Goal: Information Seeking & Learning: Understand process/instructions

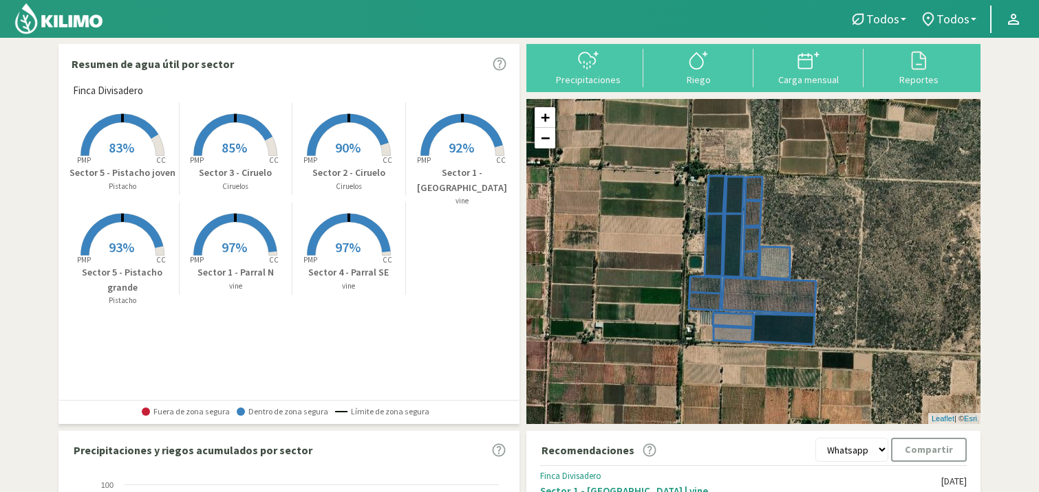
click at [885, 451] on select "Whatsapp Excel PDF" at bounding box center [851, 450] width 73 height 24
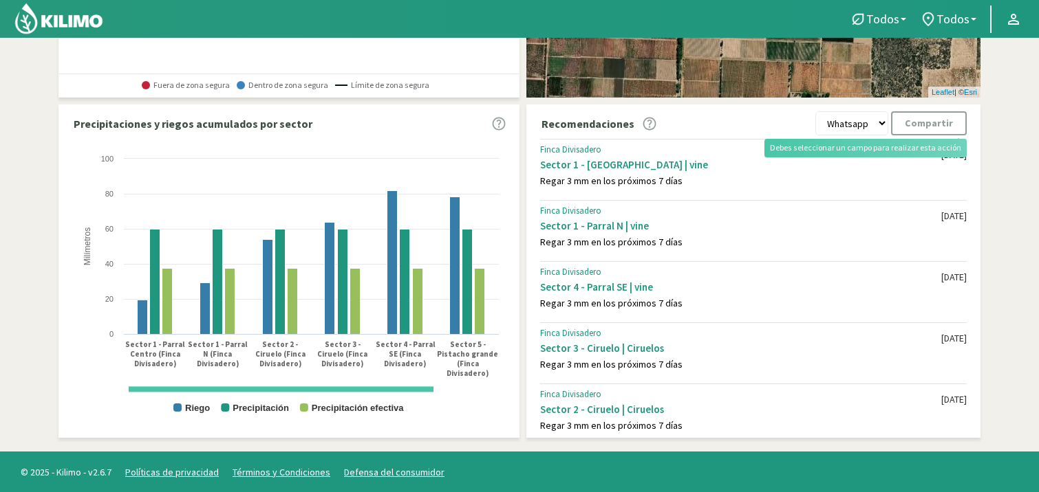
click at [936, 122] on kil-button "Compartir" at bounding box center [929, 123] width 76 height 24
click at [920, 120] on kil-button "Compartir" at bounding box center [929, 123] width 76 height 24
click at [867, 124] on select "Whatsapp Excel PDF" at bounding box center [851, 123] width 73 height 24
click at [1001, 176] on section "Resumen de agua útil por sector Finca Divisadero Created with Highcharts 9.2.2 …" at bounding box center [519, 81] width 1039 height 741
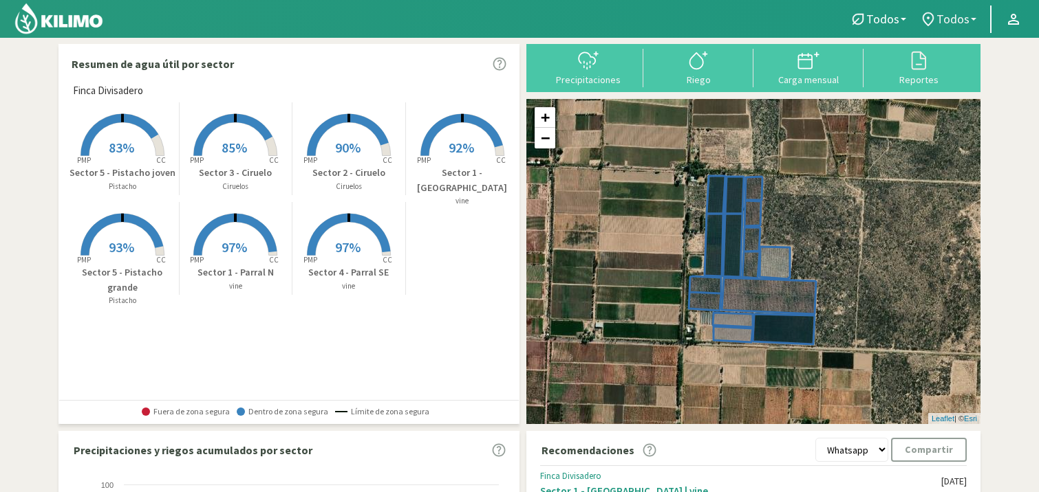
click at [961, 16] on span "Todos" at bounding box center [952, 19] width 33 height 14
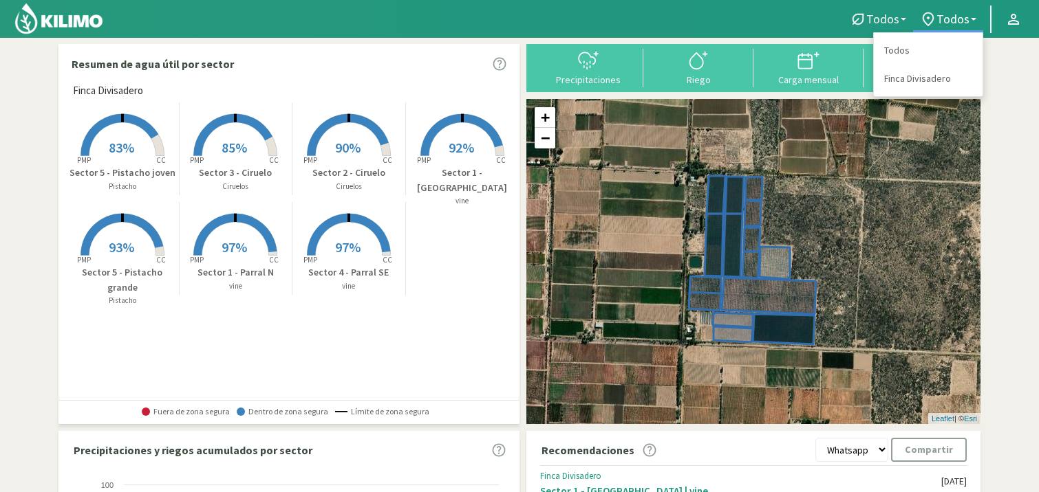
click at [902, 10] on link "Todos" at bounding box center [878, 19] width 70 height 26
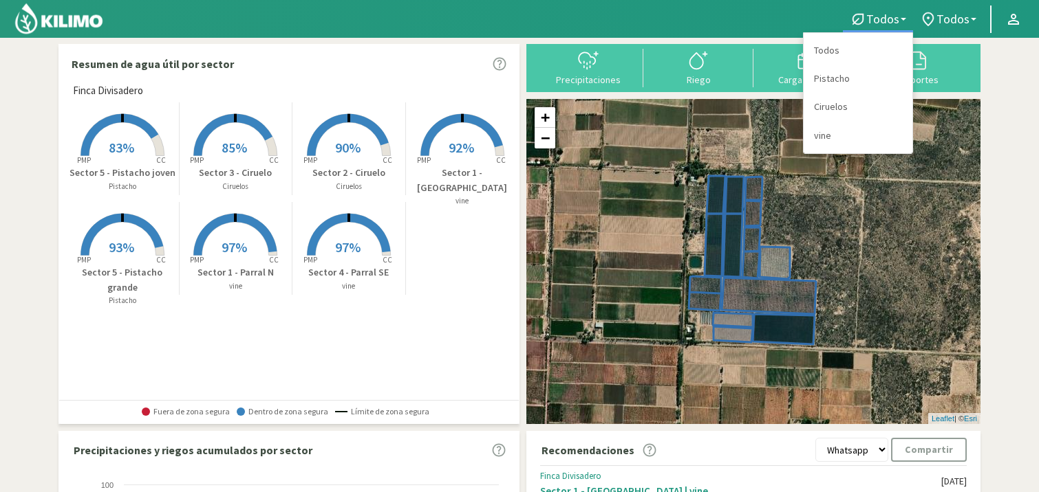
click at [1001, 310] on section "Resumen de agua útil por sector Finca Divisadero Created with Highcharts 9.2.2 …" at bounding box center [519, 408] width 1039 height 741
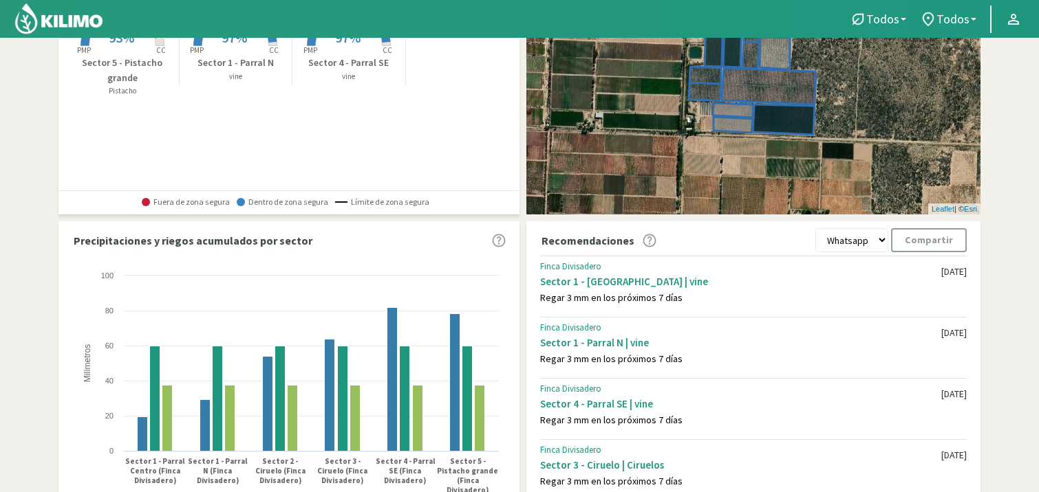
scroll to position [327, 0]
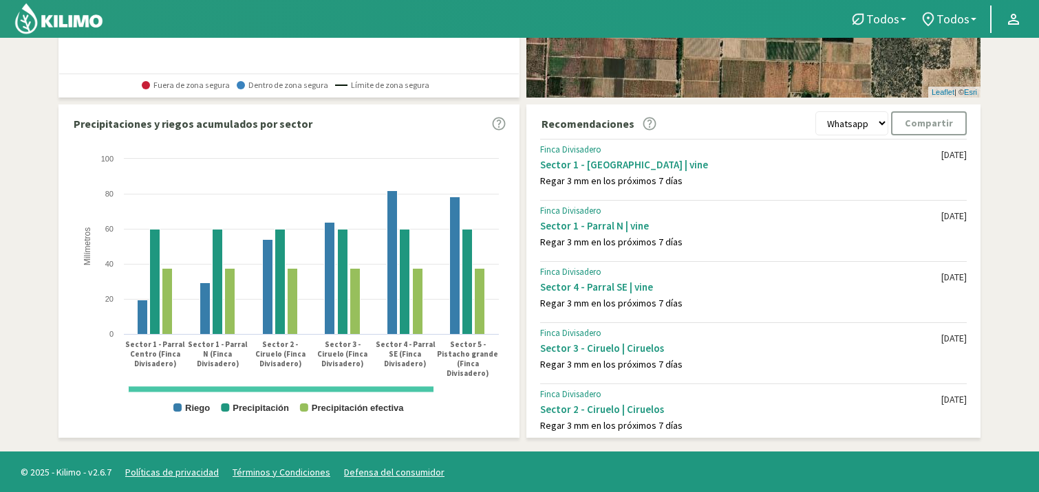
click at [597, 310] on div "Finca Divisadero Sector 4 - Parral SE | vine Regar 3 mm en los próximos 7 días …" at bounding box center [753, 290] width 426 height 58
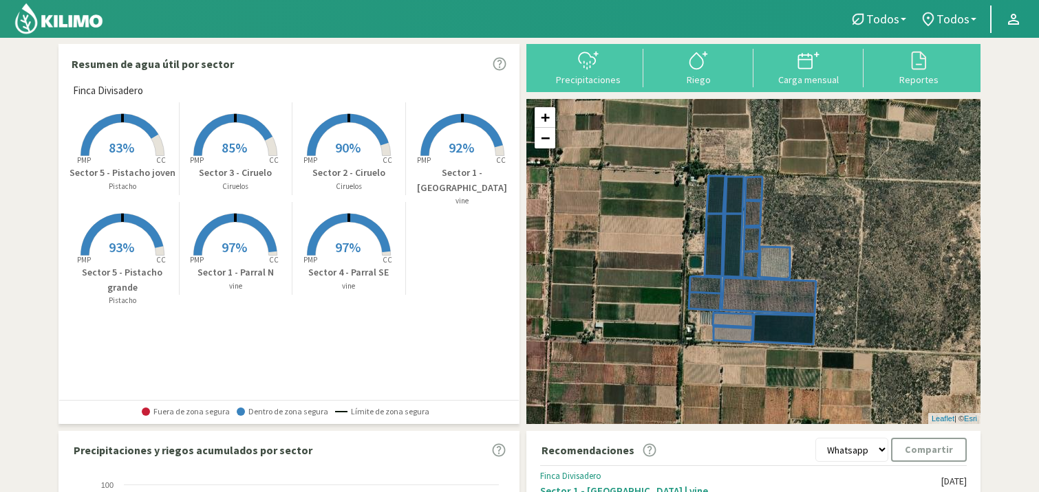
click at [642, 451] on icon at bounding box center [649, 451] width 14 height 14
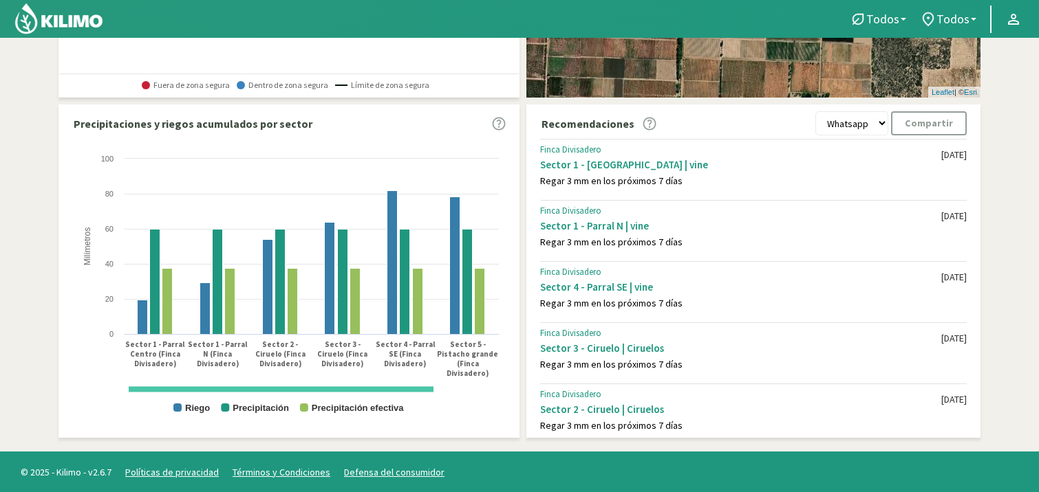
click at [644, 126] on icon at bounding box center [649, 124] width 14 height 14
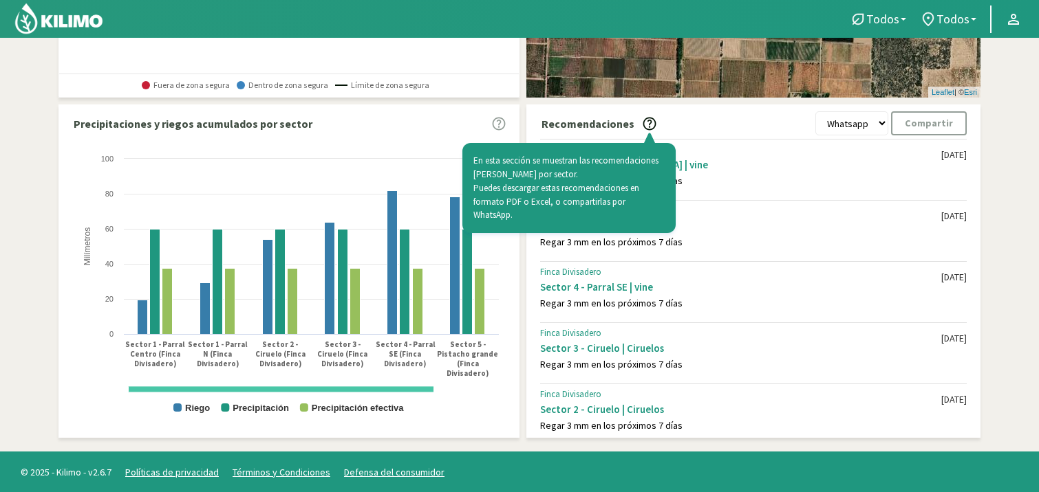
click at [644, 126] on icon at bounding box center [649, 124] width 14 height 14
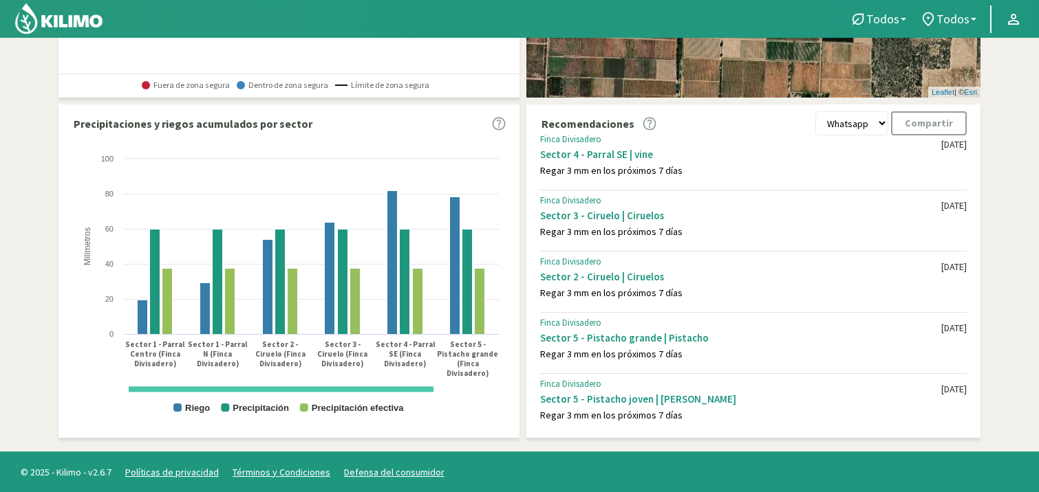
scroll to position [0, 0]
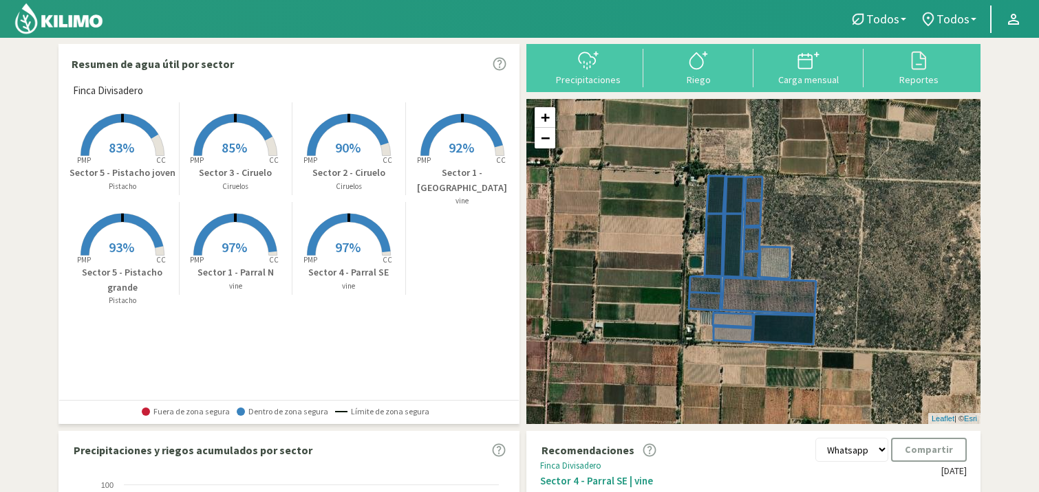
click at [64, 17] on img at bounding box center [59, 18] width 90 height 33
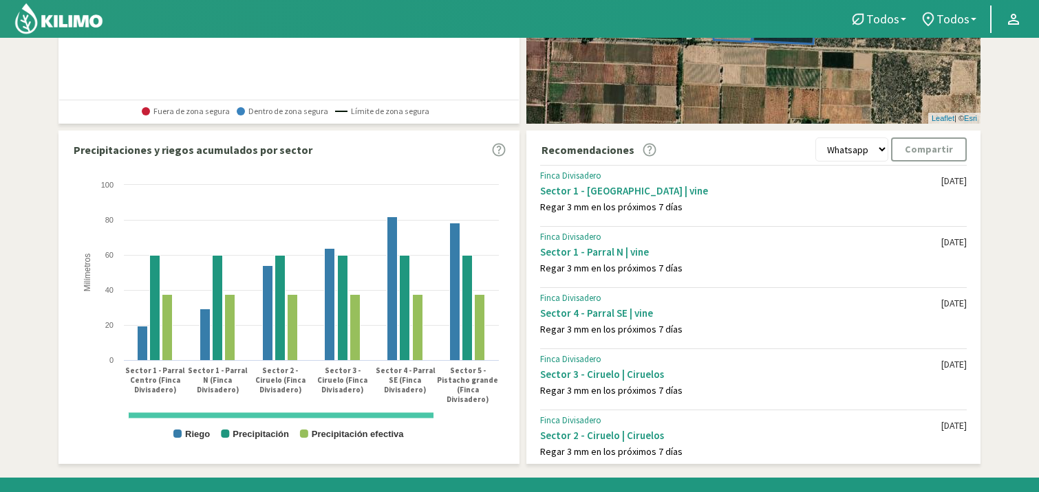
scroll to position [327, 0]
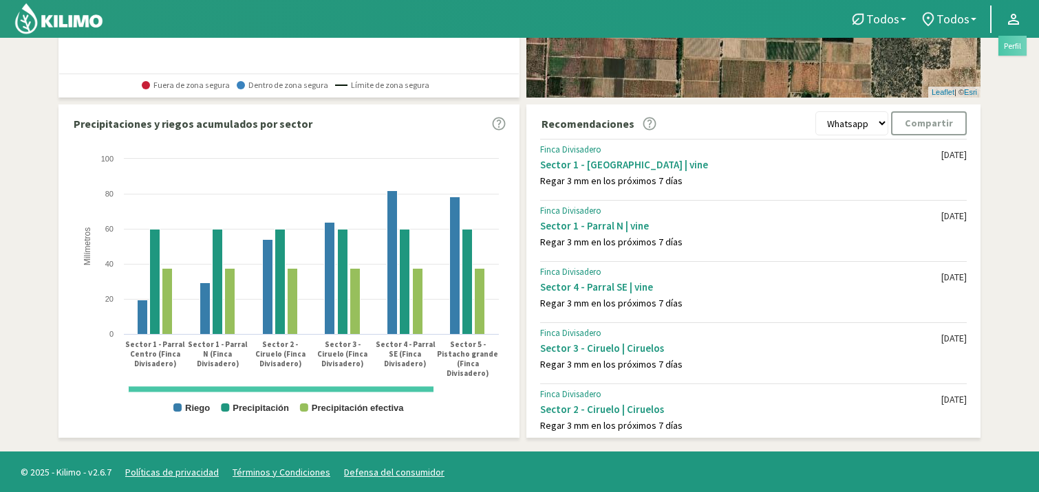
click at [1015, 23] on icon at bounding box center [1013, 19] width 11 height 11
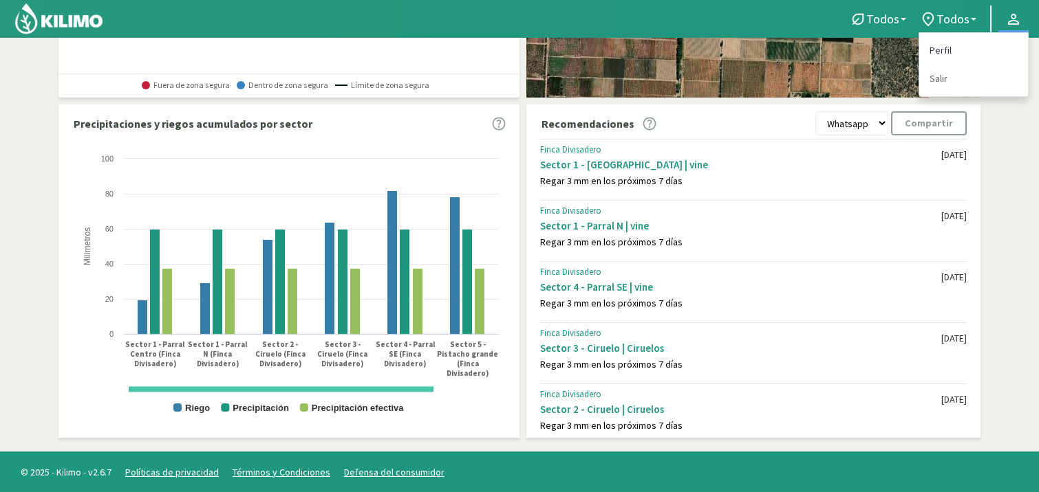
click at [991, 52] on link "Perfil" at bounding box center [973, 50] width 109 height 28
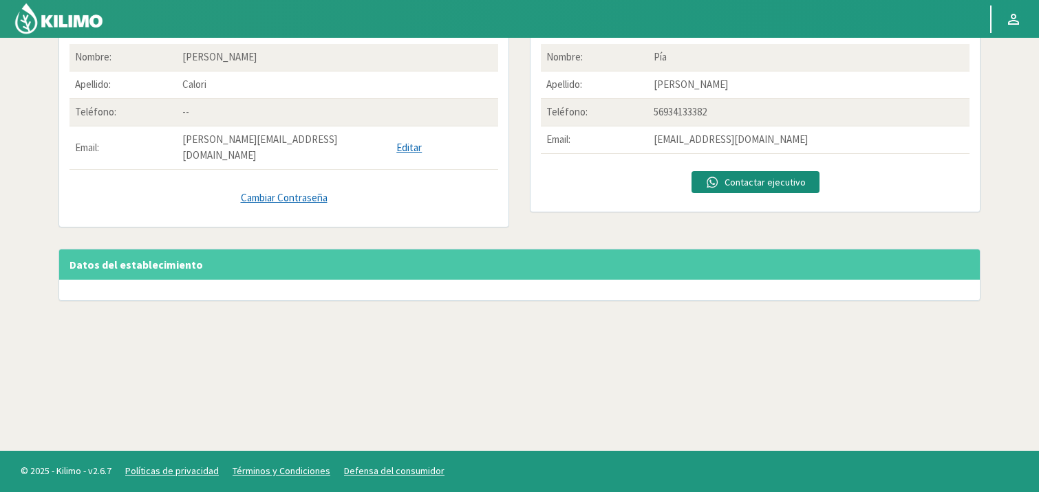
scroll to position [310, 0]
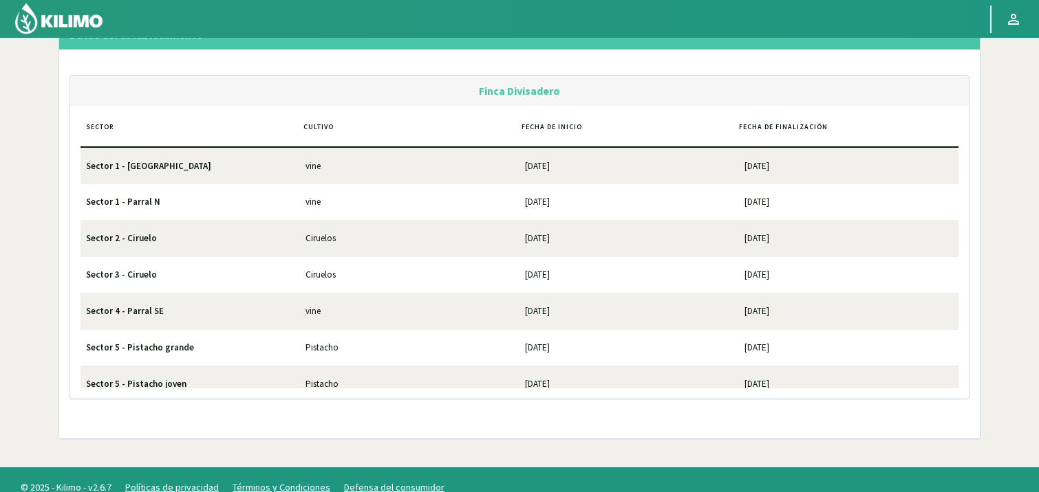
click at [47, 23] on img at bounding box center [59, 18] width 90 height 33
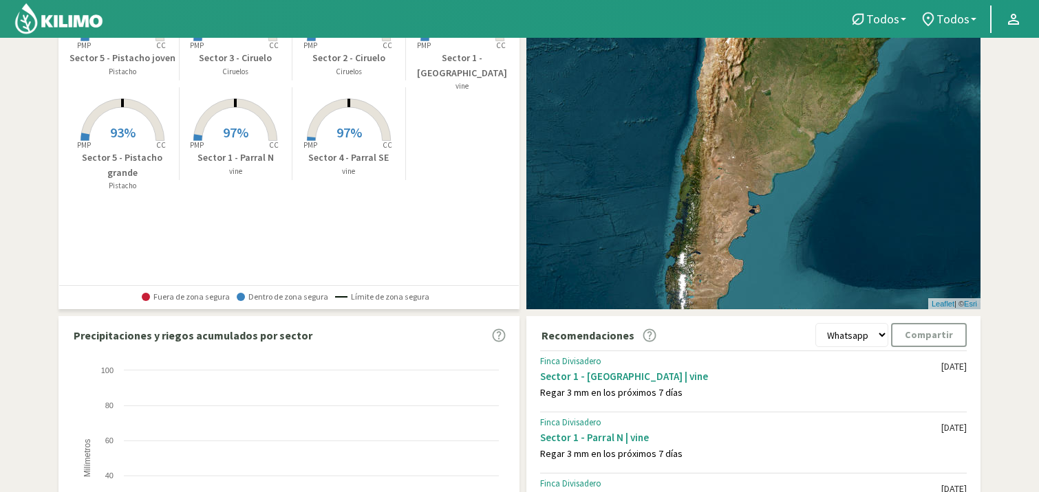
scroll to position [310, 0]
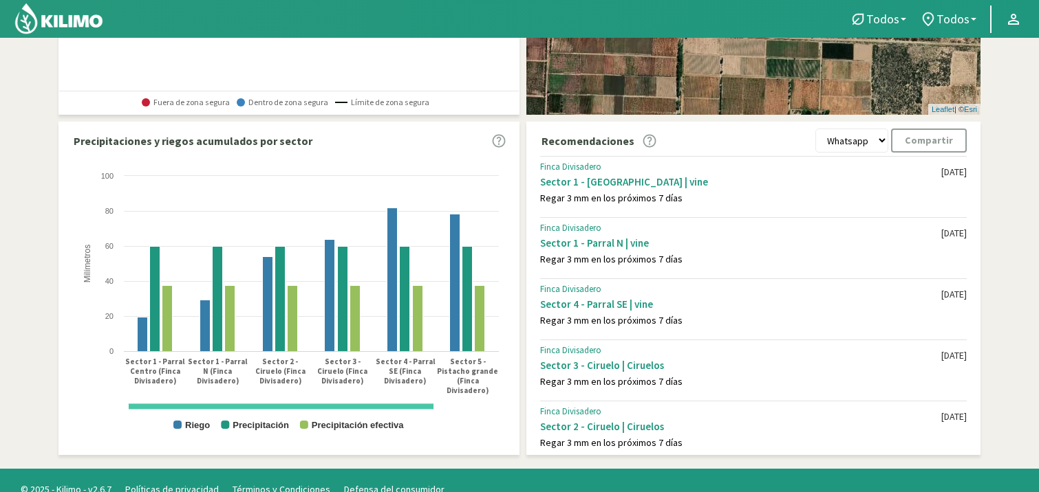
click at [47, 23] on img at bounding box center [59, 18] width 90 height 33
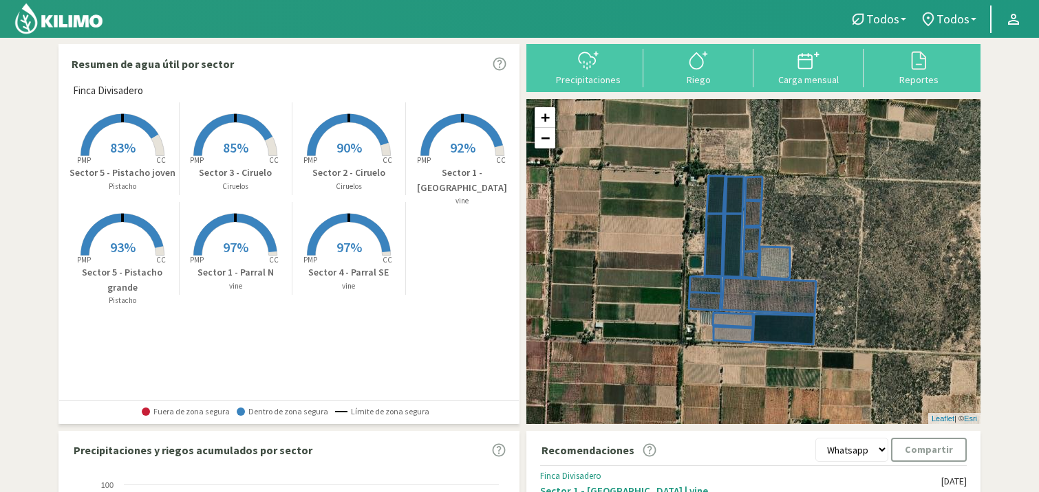
click at [878, 453] on select "Whatsapp Excel PDF" at bounding box center [851, 450] width 73 height 24
click at [933, 457] on kil-button "Compartir" at bounding box center [929, 450] width 76 height 24
click at [63, 18] on img at bounding box center [59, 18] width 90 height 33
click at [1006, 457] on icon "Open Intercom Messenger" at bounding box center [1008, 462] width 16 height 18
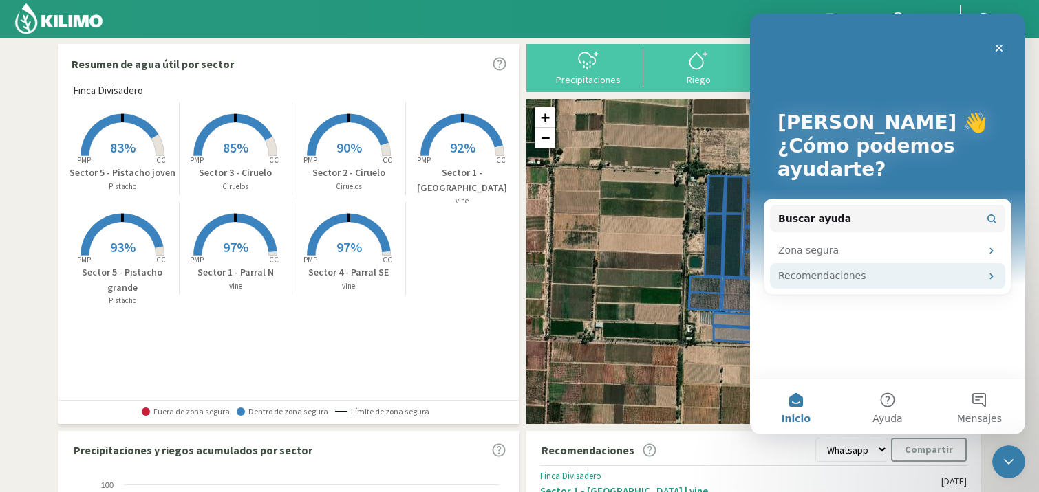
click at [925, 279] on div "Recomendaciones" at bounding box center [879, 276] width 202 height 14
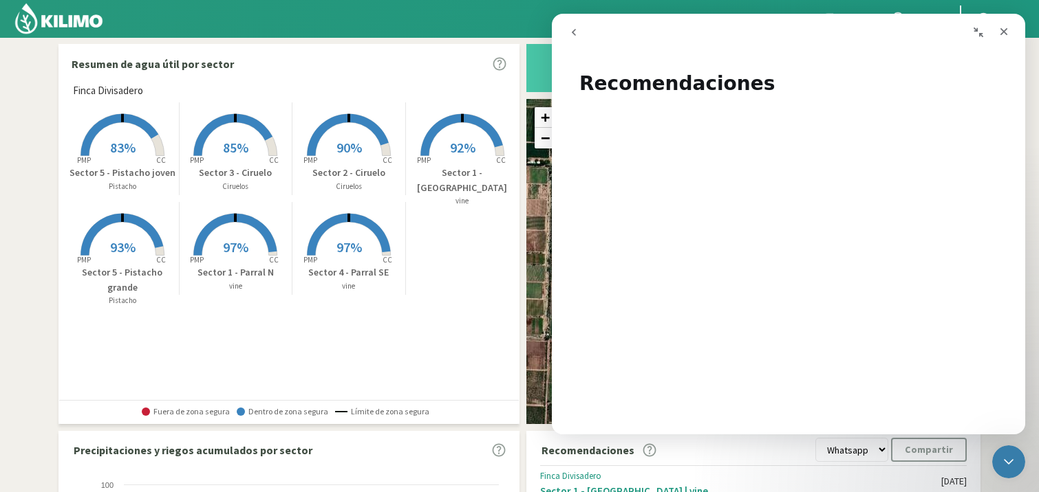
click at [569, 30] on icon "go back" at bounding box center [573, 32] width 11 height 11
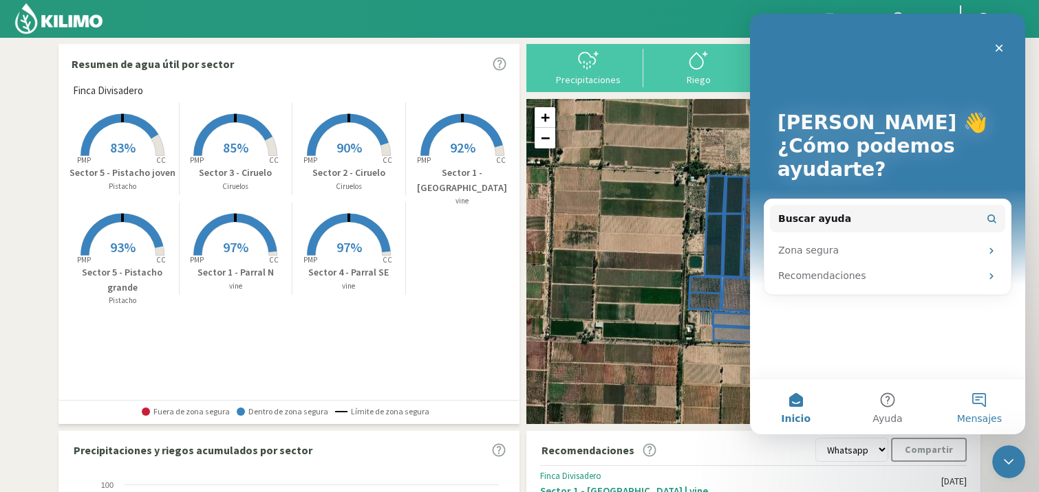
click at [989, 405] on button "Mensajes" at bounding box center [978, 407] width 91 height 55
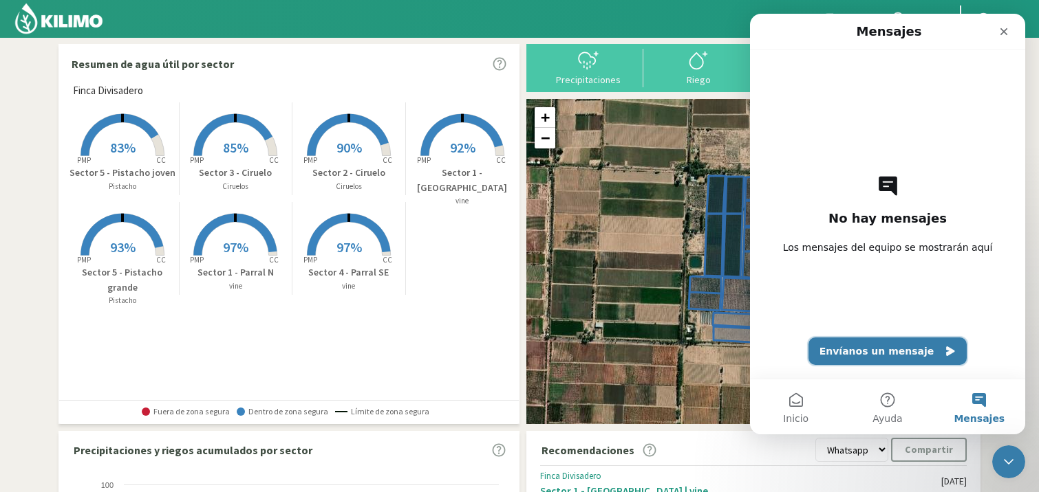
click at [906, 354] on button "Envíanos un mensaje" at bounding box center [887, 352] width 159 height 28
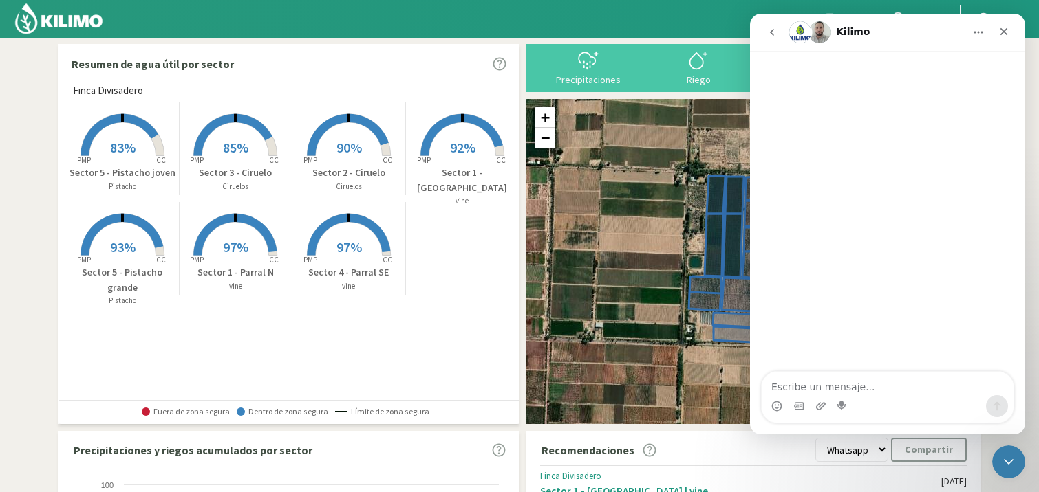
click at [771, 32] on icon "go back" at bounding box center [772, 32] width 4 height 7
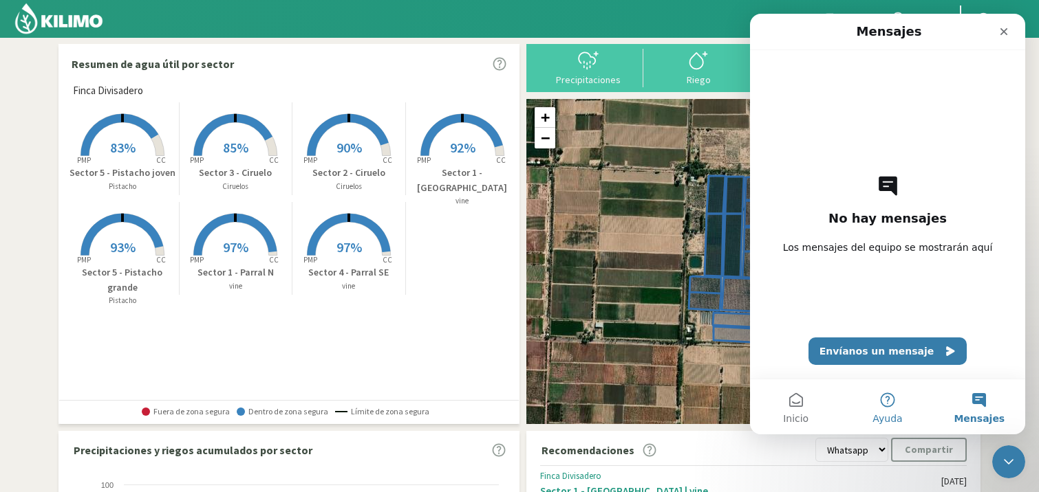
click at [887, 405] on button "Ayuda" at bounding box center [886, 407] width 91 height 55
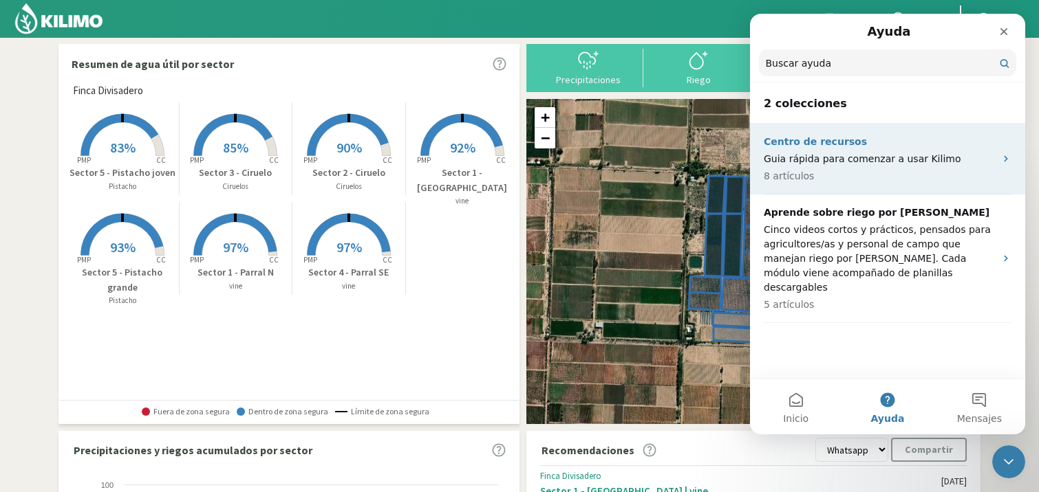
click at [838, 157] on p "Guia rápida para comenzar a usar Kilimo" at bounding box center [878, 159] width 231 height 14
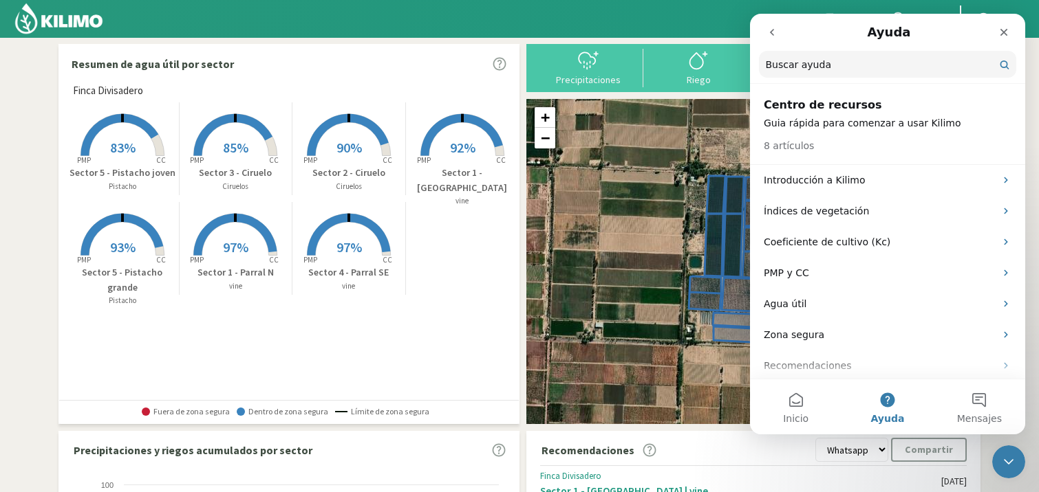
click at [771, 36] on icon "go back" at bounding box center [771, 32] width 11 height 11
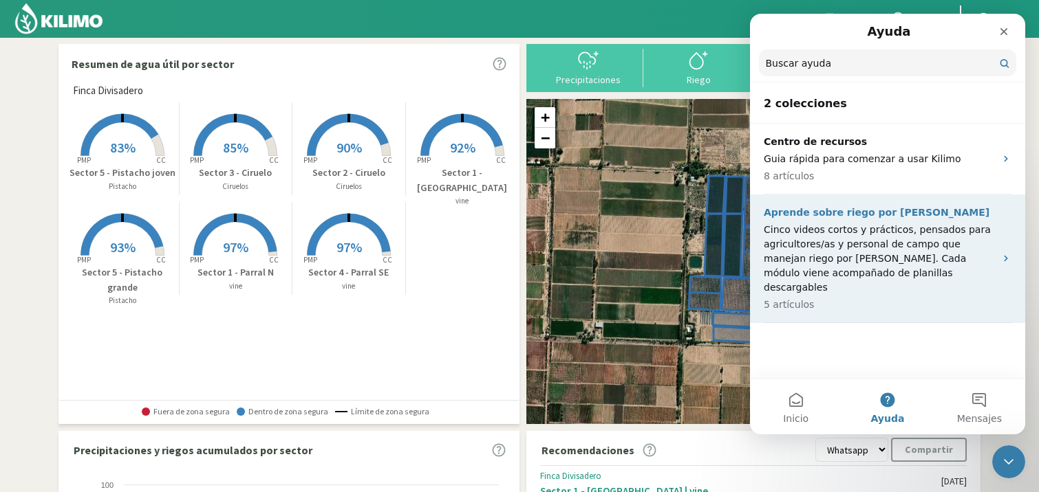
click at [878, 221] on div "Aprende sobre riego por goteo Cinco videos cortos y prácticos, pensados para ag…" at bounding box center [878, 259] width 231 height 107
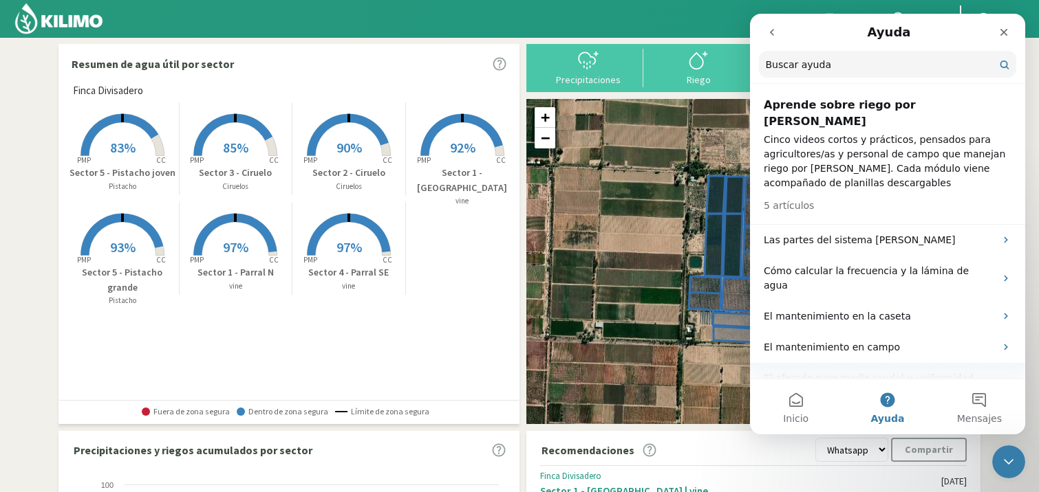
click at [890, 371] on p "El aforado para medir caudal y uniformidad [PERSON_NAME]" at bounding box center [878, 385] width 231 height 29
